Goal: Ask a question

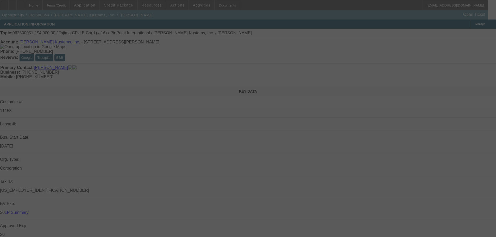
select select "0"
select select "2"
select select "0"
select select "9"
select select "0"
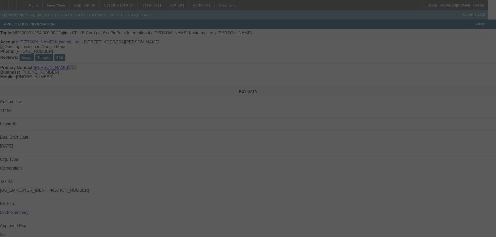
select select "2"
select select "0"
select select "9"
select select "0"
select select "2"
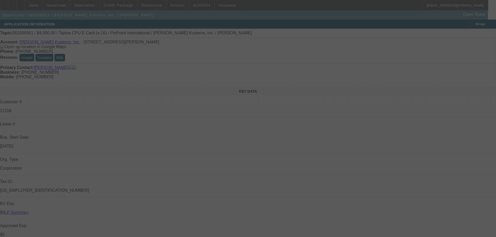
select select "0"
select select "9"
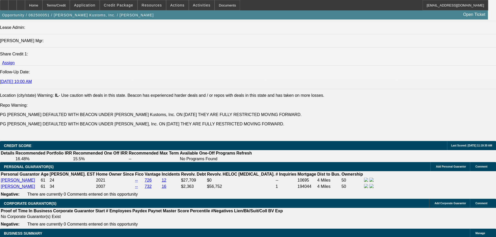
scroll to position [755, 0]
